Goal: Information Seeking & Learning: Find specific fact

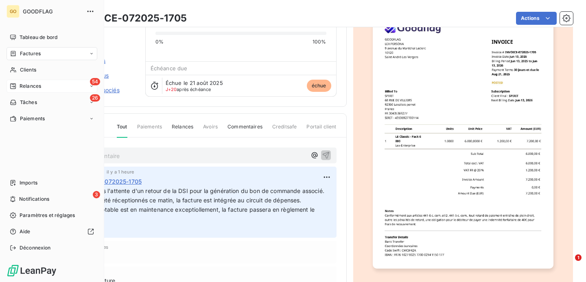
click at [17, 84] on div "Relances" at bounding box center [25, 86] width 31 height 7
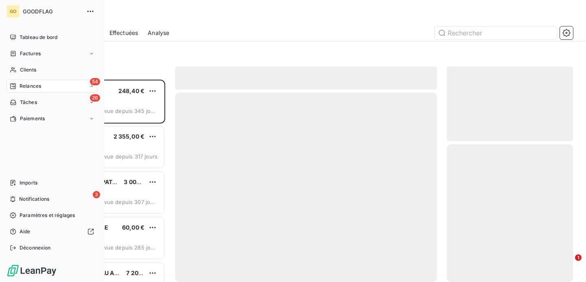
scroll to position [203, 126]
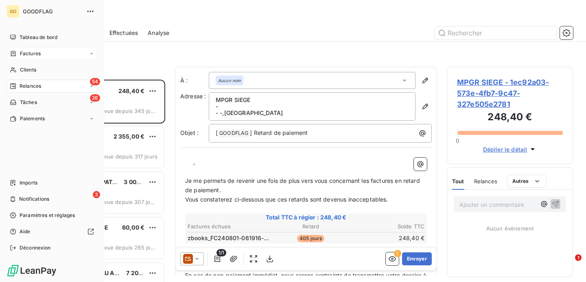
click at [36, 55] on span "Factures" at bounding box center [30, 53] width 21 height 7
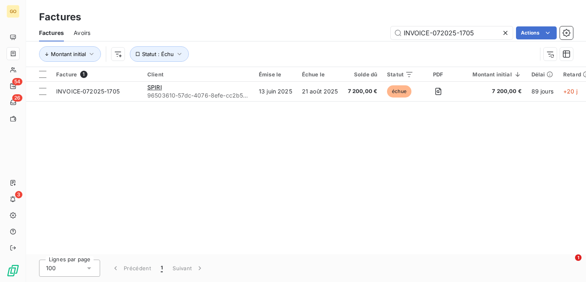
click at [507, 33] on icon at bounding box center [505, 33] width 8 height 8
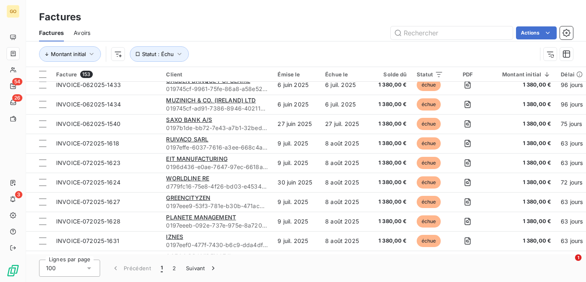
scroll to position [1506, 0]
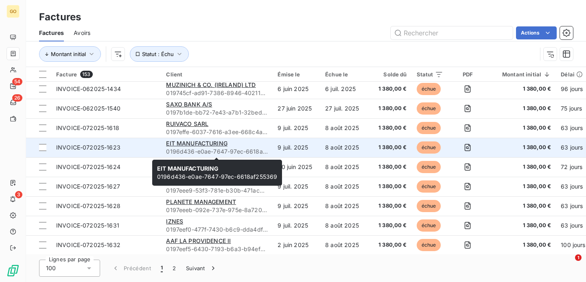
click at [266, 154] on span "0196d436-e0ae-7647-97ec-6618af255369" at bounding box center [217, 152] width 102 height 8
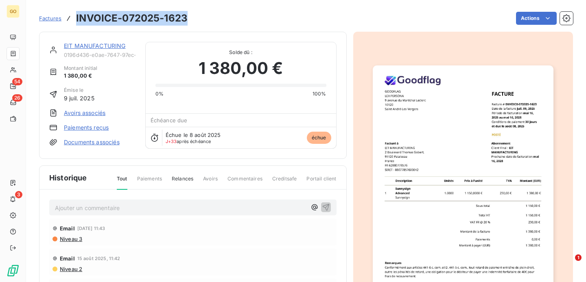
drag, startPoint x: 186, startPoint y: 18, endPoint x: 76, endPoint y: 19, distance: 109.9
click at [76, 19] on h3 "INVOICE-072025-1623" at bounding box center [131, 18] width 111 height 15
copy h3 "INVOICE-072025-1623"
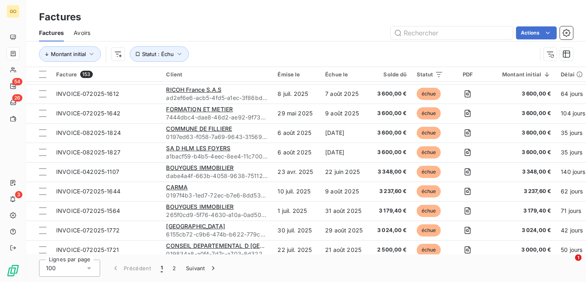
scroll to position [1415, 0]
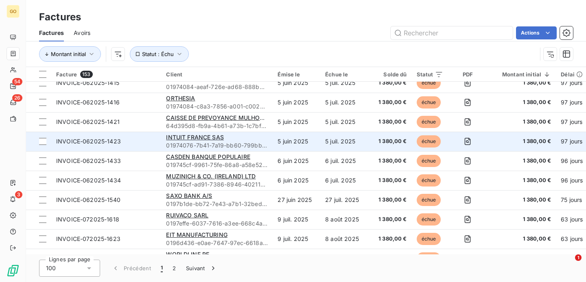
click at [250, 135] on div "INTUIT FRANCE SAS" at bounding box center [217, 137] width 102 height 8
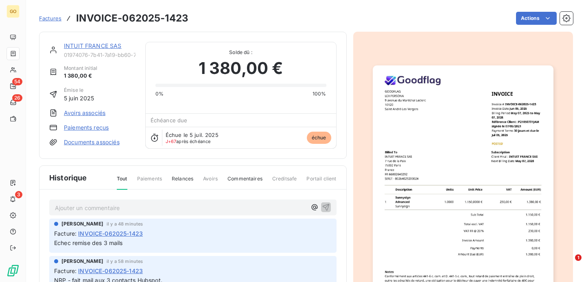
click at [140, 19] on h3 "INVOICE-062025-1423" at bounding box center [132, 18] width 112 height 15
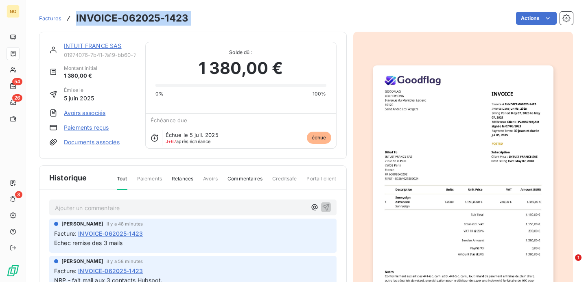
click at [140, 19] on h3 "INVOICE-062025-1423" at bounding box center [132, 18] width 112 height 15
copy section "INVOICE-062025-1423 Actions"
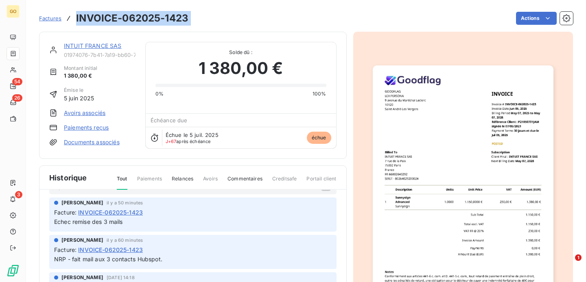
scroll to position [7, 0]
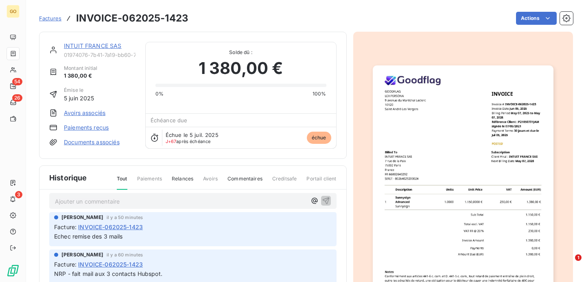
click at [144, 209] on div "Ajouter un commentaire ﻿" at bounding box center [192, 201] width 287 height 16
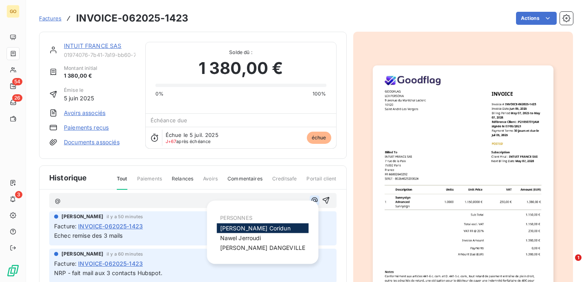
click at [312, 203] on icon "button" at bounding box center [314, 201] width 8 height 8
click at [258, 246] on span "[PERSON_NAME]" at bounding box center [262, 248] width 85 height 7
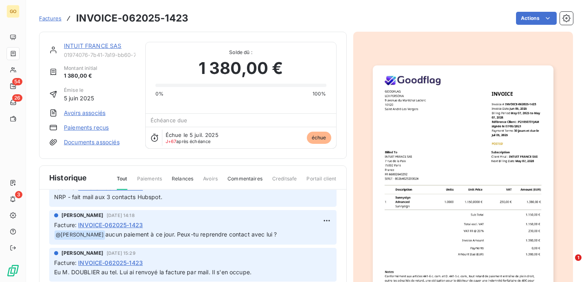
scroll to position [0, 0]
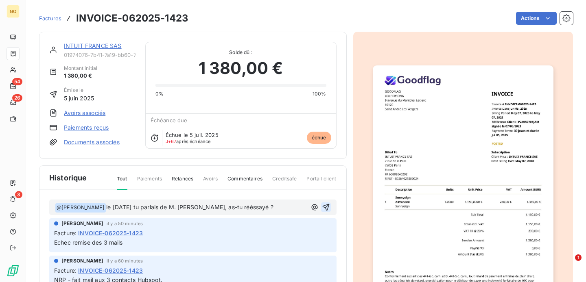
click at [327, 206] on icon "button" at bounding box center [325, 207] width 7 height 7
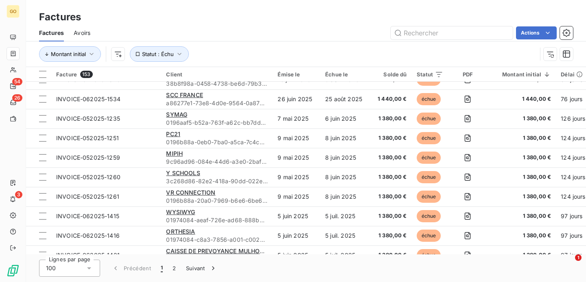
scroll to position [1728, 0]
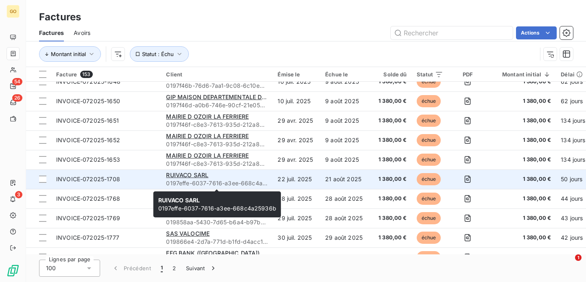
click at [265, 178] on div "RUIVACO SARL" at bounding box center [217, 175] width 102 height 8
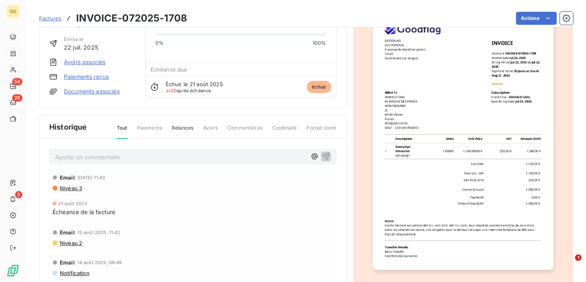
scroll to position [86, 0]
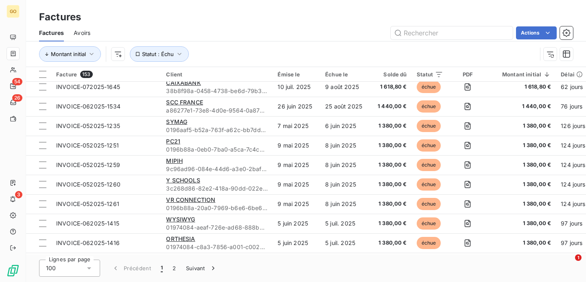
scroll to position [1278, 0]
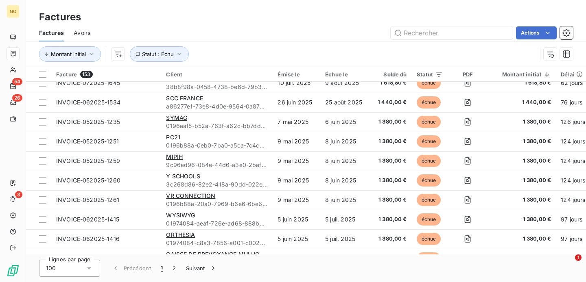
type input "u"
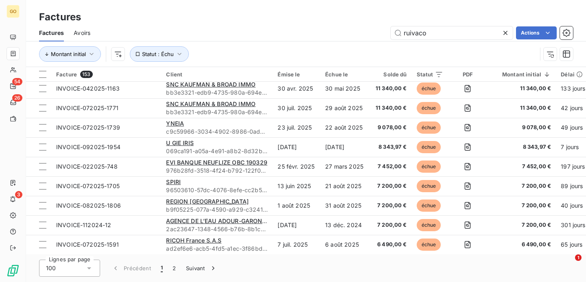
scroll to position [0, 0]
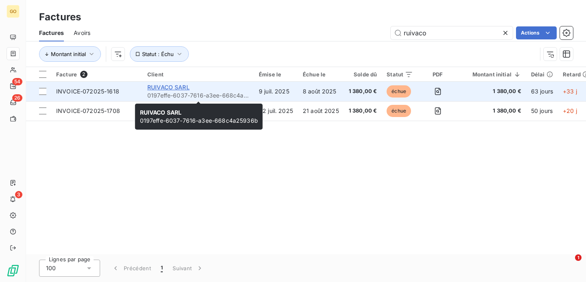
type input "ruivaco"
click at [184, 87] on span "RUIVACO SARL" at bounding box center [168, 87] width 42 height 7
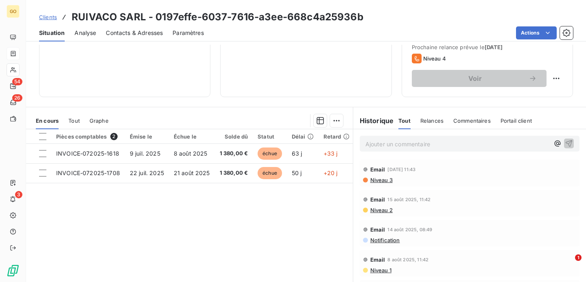
scroll to position [122, 0]
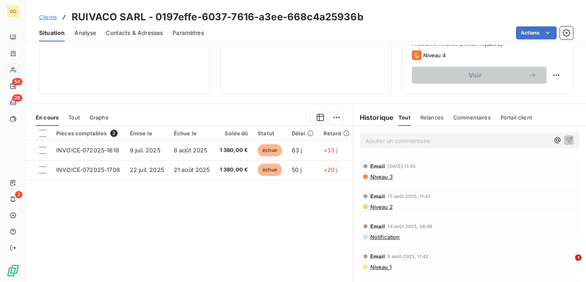
click at [417, 140] on p "Ajouter un commentaire ﻿" at bounding box center [457, 141] width 184 height 10
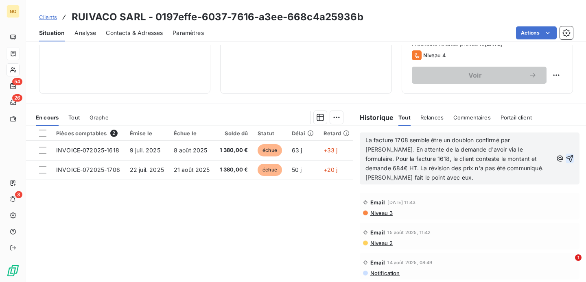
click at [568, 157] on icon "button" at bounding box center [569, 159] width 8 height 8
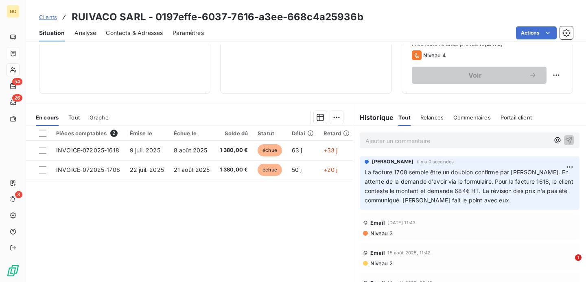
click at [49, 14] on span "Clients" at bounding box center [48, 17] width 18 height 7
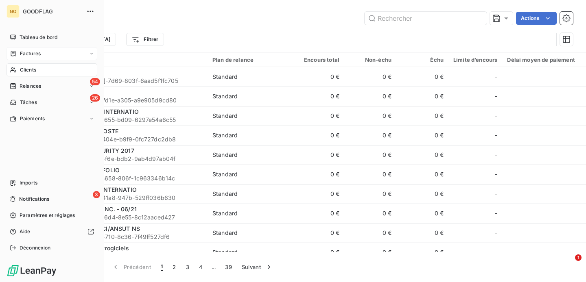
click at [33, 69] on span "Clients" at bounding box center [28, 69] width 16 height 7
click at [32, 59] on div "Factures" at bounding box center [52, 53] width 91 height 13
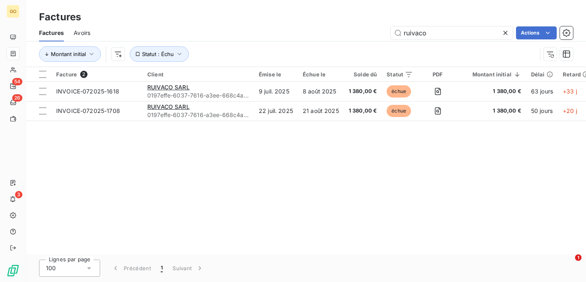
click at [507, 32] on icon at bounding box center [505, 33] width 8 height 8
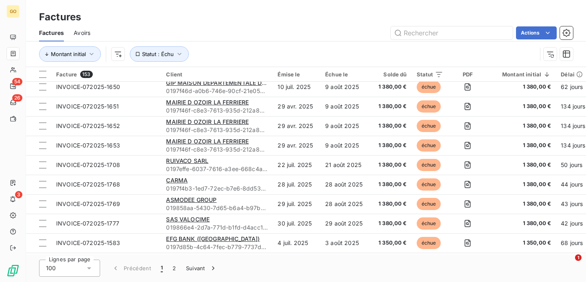
scroll to position [1783, 0]
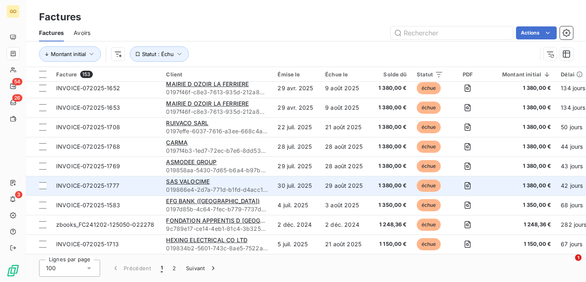
click at [270, 184] on td "SAS VALOCIME 019866e4-2d7a-771d-b1fd-d4acc1b5088b" at bounding box center [216, 186] width 111 height 20
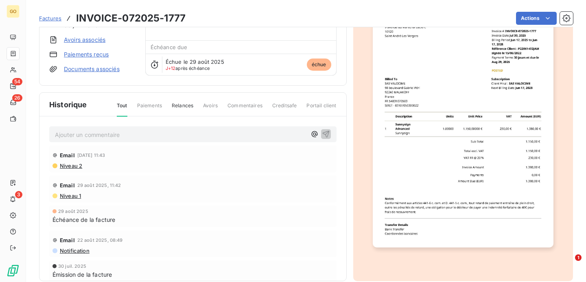
scroll to position [62, 0]
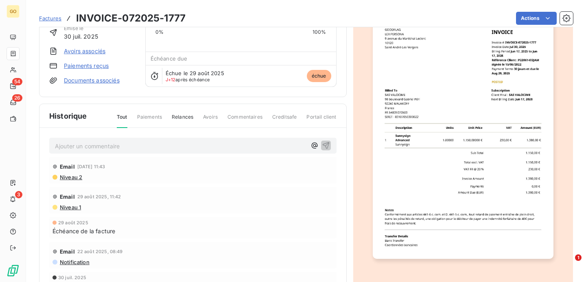
click at [53, 20] on span "Factures" at bounding box center [50, 18] width 22 height 7
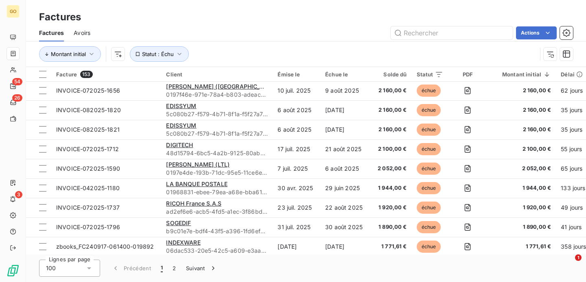
scroll to position [1096, 0]
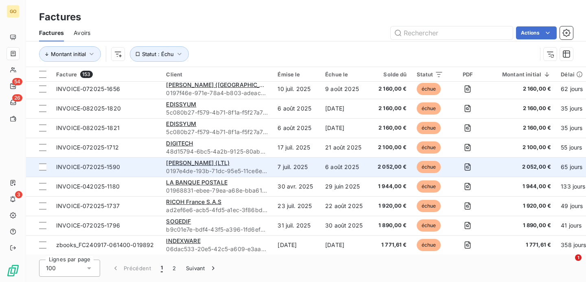
click at [146, 166] on span "INVOICE-072025-1590" at bounding box center [106, 167] width 100 height 8
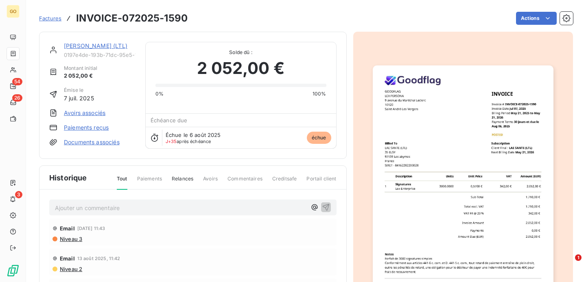
click at [52, 18] on span "Factures" at bounding box center [50, 18] width 22 height 7
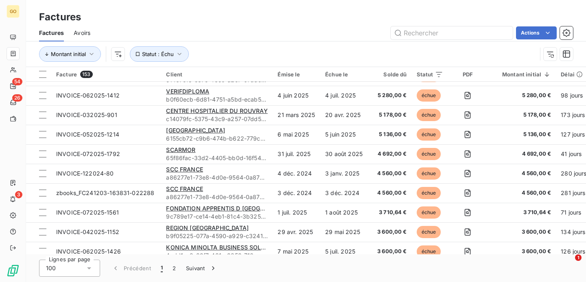
scroll to position [703, 0]
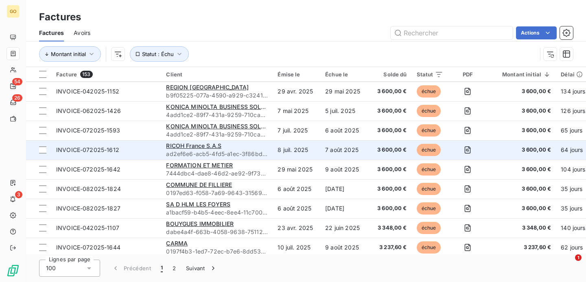
click at [238, 145] on div "RICOH France S.A.S" at bounding box center [217, 146] width 102 height 8
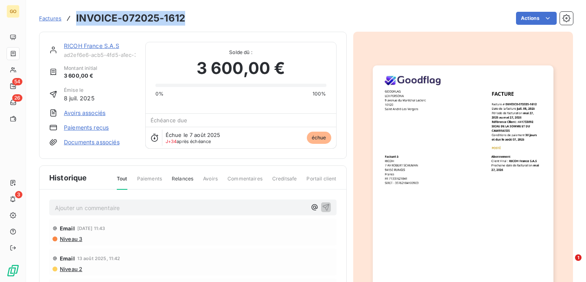
drag, startPoint x: 185, startPoint y: 18, endPoint x: 76, endPoint y: 17, distance: 109.0
click at [76, 17] on div "Factures INVOICE-072025-1612 Actions" at bounding box center [306, 18] width 534 height 17
copy h3 "INVOICE-072025-1612"
click at [125, 23] on h3 "INVOICE-072025-1612" at bounding box center [130, 18] width 109 height 15
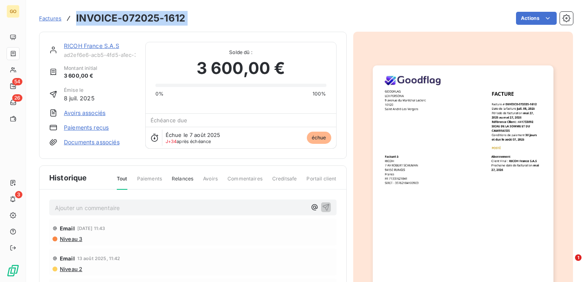
click at [125, 23] on h3 "INVOICE-072025-1612" at bounding box center [130, 18] width 109 height 15
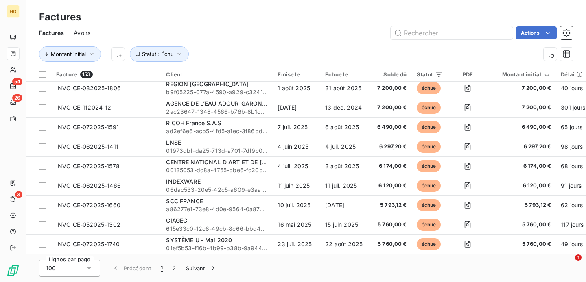
scroll to position [336, 0]
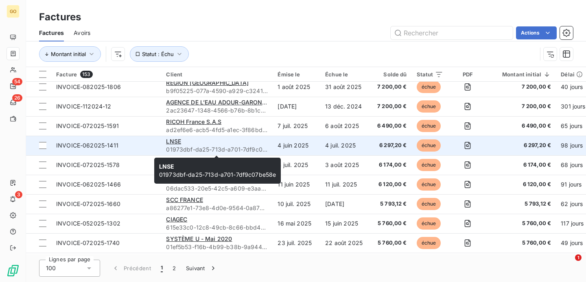
click at [213, 145] on div "LNSE" at bounding box center [217, 142] width 102 height 8
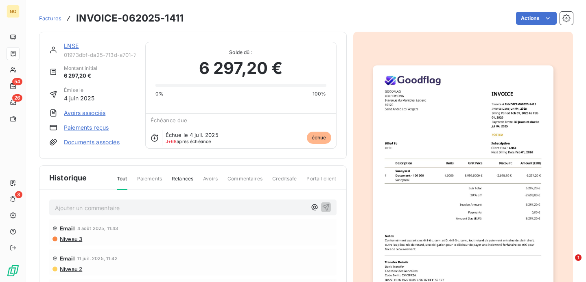
click at [168, 18] on h3 "INVOICE-062025-1411" at bounding box center [129, 18] width 107 height 15
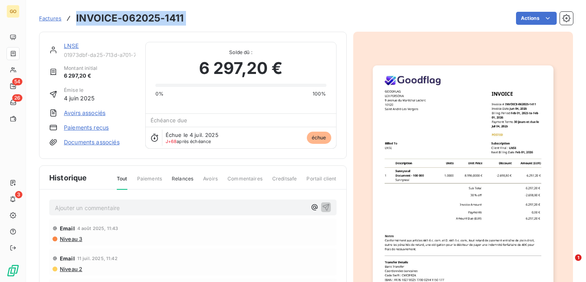
click at [168, 18] on h3 "INVOICE-062025-1411" at bounding box center [129, 18] width 107 height 15
copy section "INVOICE-062025-1411 Actions"
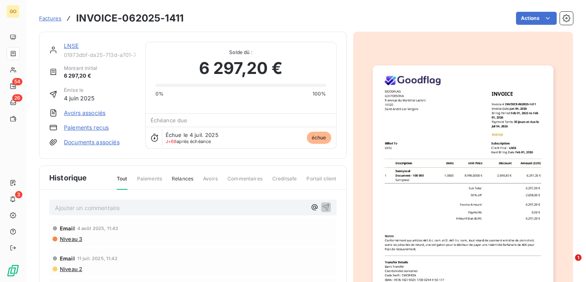
click at [57, 22] on div "Factures INVOICE-062025-1411" at bounding box center [111, 18] width 144 height 15
click at [55, 20] on span "Factures" at bounding box center [50, 18] width 22 height 7
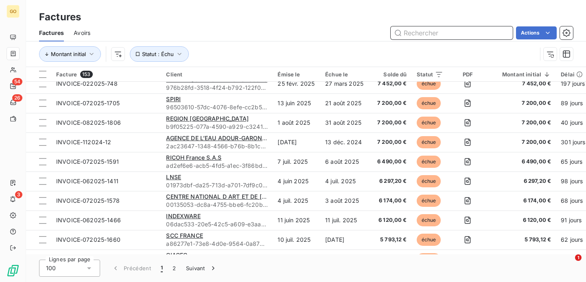
scroll to position [364, 0]
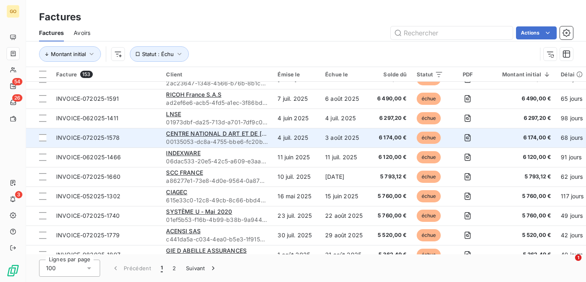
click at [273, 144] on td "4 juil. 2025" at bounding box center [297, 138] width 48 height 20
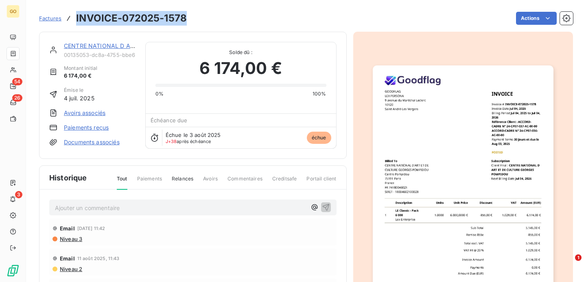
drag, startPoint x: 185, startPoint y: 17, endPoint x: 77, endPoint y: 14, distance: 107.8
click at [77, 14] on h3 "INVOICE-072025-1578" at bounding box center [131, 18] width 111 height 15
copy h3 "INVOICE-072025-1578"
